Goal: Navigation & Orientation: Find specific page/section

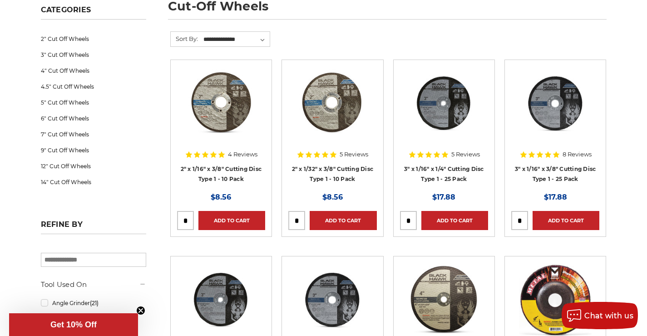
scroll to position [272, 0]
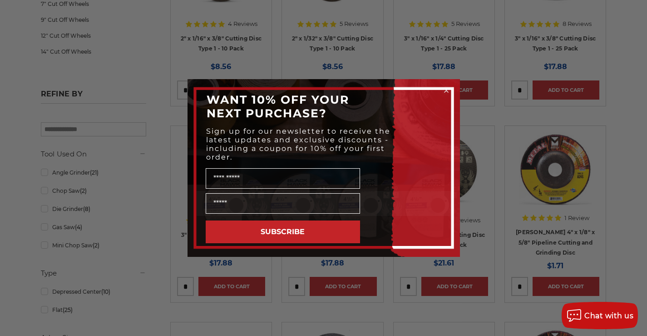
click at [444, 89] on circle "Close dialog" at bounding box center [446, 90] width 9 height 9
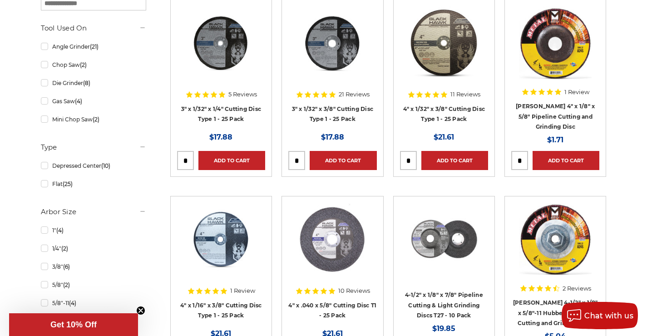
scroll to position [454, 0]
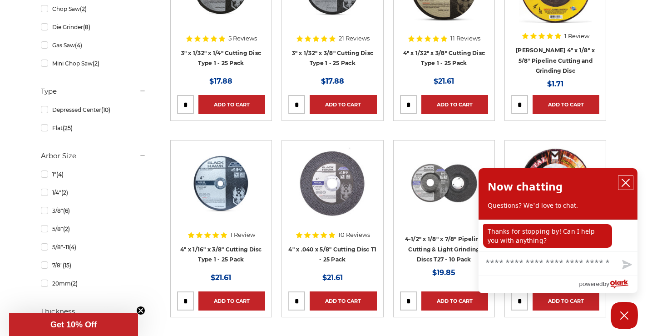
click at [628, 184] on icon "close chatbox" at bounding box center [625, 182] width 9 height 9
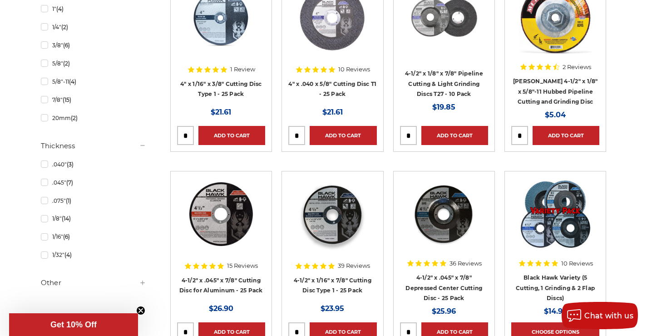
scroll to position [636, 0]
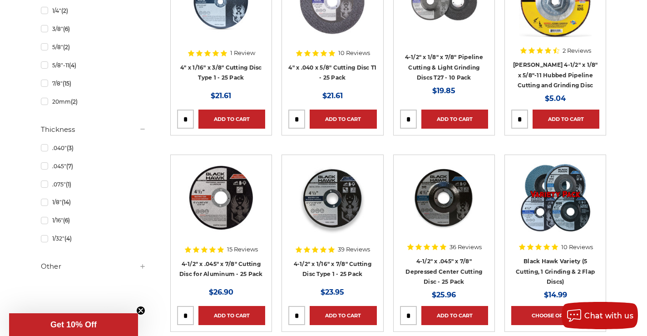
click at [448, 196] on img at bounding box center [444, 197] width 73 height 73
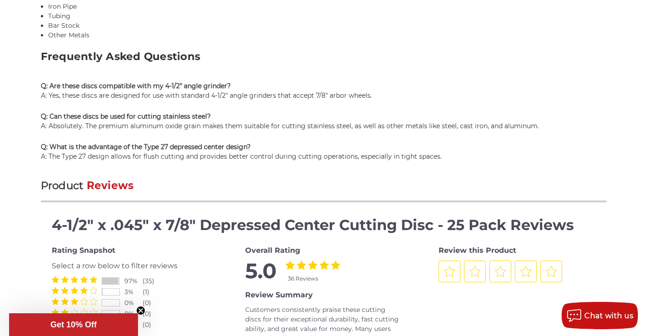
scroll to position [1090, 0]
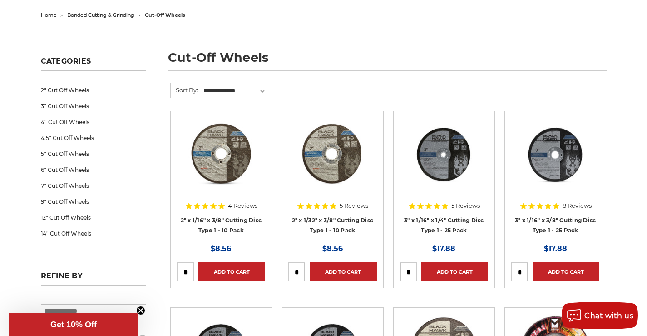
scroll to position [45, 0]
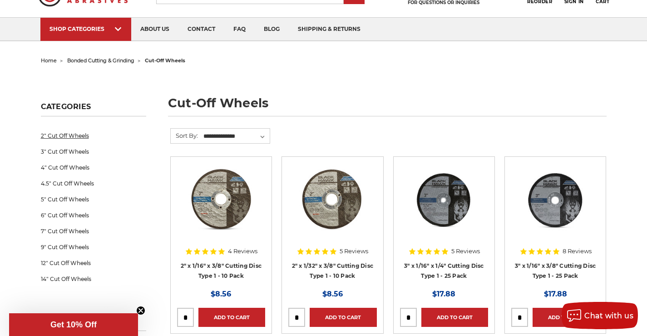
click at [63, 142] on link "2" Cut Off Wheels" at bounding box center [93, 136] width 105 height 16
